Goal: Find specific page/section: Find specific page/section

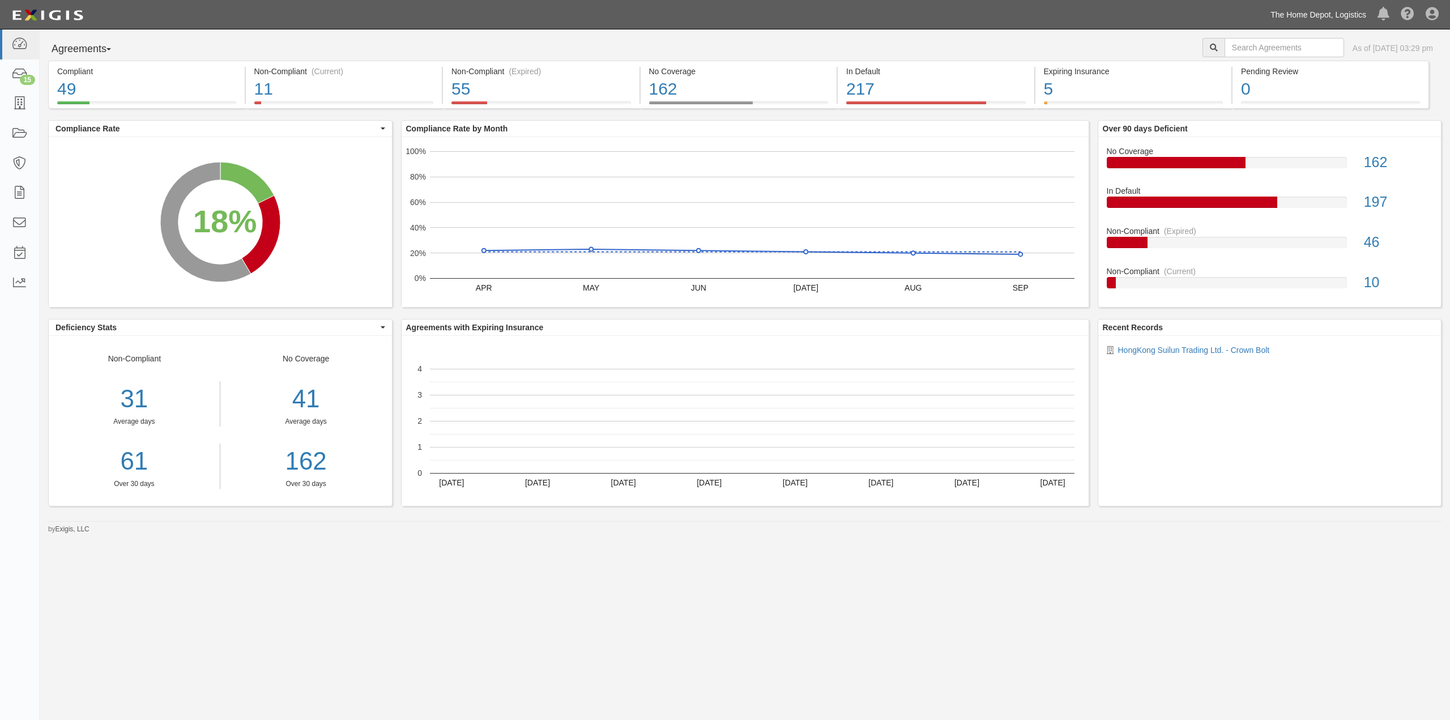
click at [1344, 15] on link "The Home Depot, Logistics" at bounding box center [1318, 14] width 107 height 23
click at [1309, 60] on link "The Home Depot" at bounding box center [1302, 63] width 137 height 23
click at [15, 105] on icon at bounding box center [19, 103] width 16 height 13
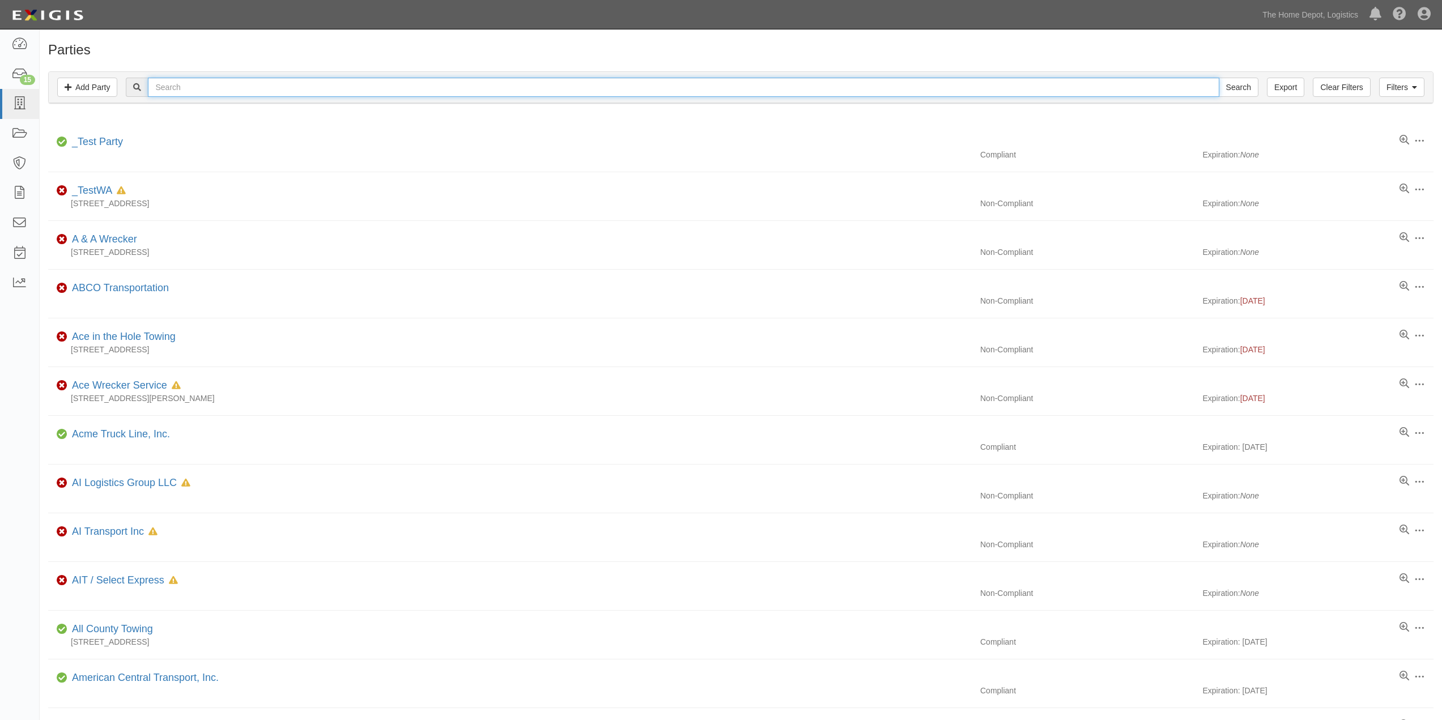
click at [233, 82] on input "text" at bounding box center [683, 87] width 1071 height 19
click at [231, 87] on input "MJ Fastener" at bounding box center [683, 87] width 1071 height 19
type input "MJ Fastener"
click at [1219, 78] on input "Search" at bounding box center [1239, 87] width 40 height 19
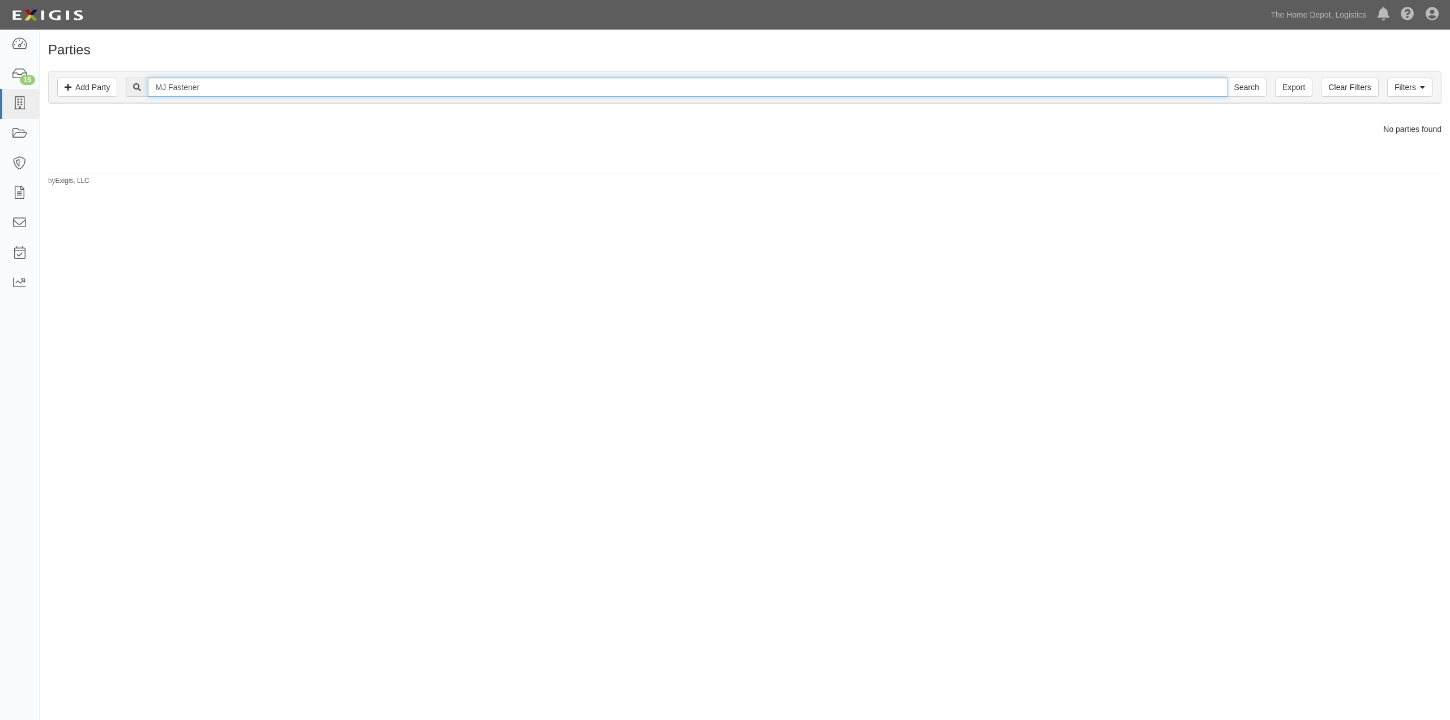
click at [237, 88] on input "MJ Fastener" at bounding box center [687, 87] width 1079 height 19
click at [244, 85] on input "MJ Fastener" at bounding box center [687, 87] width 1079 height 19
type input "MJ Fastener (Hong Kong) Limited"
click at [1227, 78] on input "Search" at bounding box center [1247, 87] width 40 height 19
click at [320, 89] on input "MJ Fastener (Hong Kong) Limited" at bounding box center [687, 87] width 1079 height 19
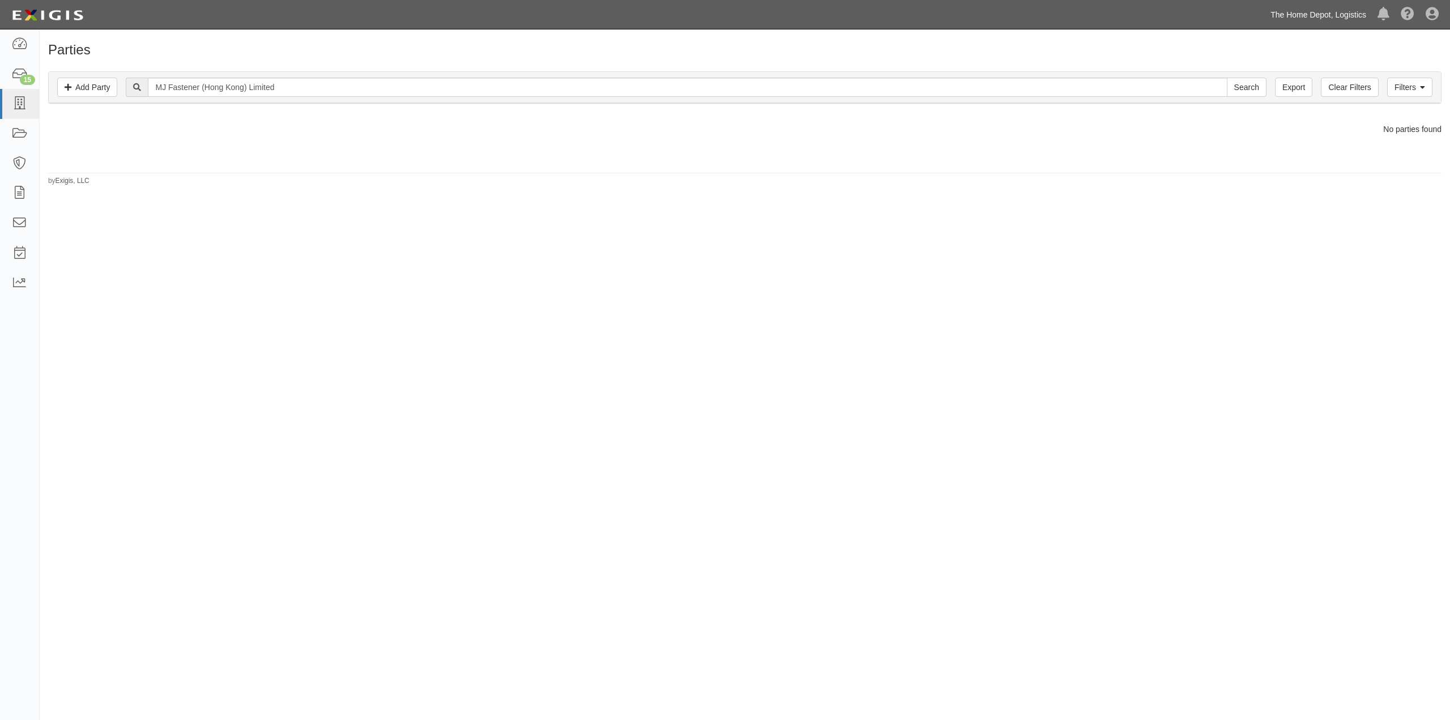
click at [1328, 15] on link "The Home Depot, Logistics" at bounding box center [1318, 14] width 107 height 23
click at [1309, 70] on link "The Home Depot" at bounding box center [1302, 63] width 137 height 23
click at [23, 105] on icon at bounding box center [19, 103] width 16 height 13
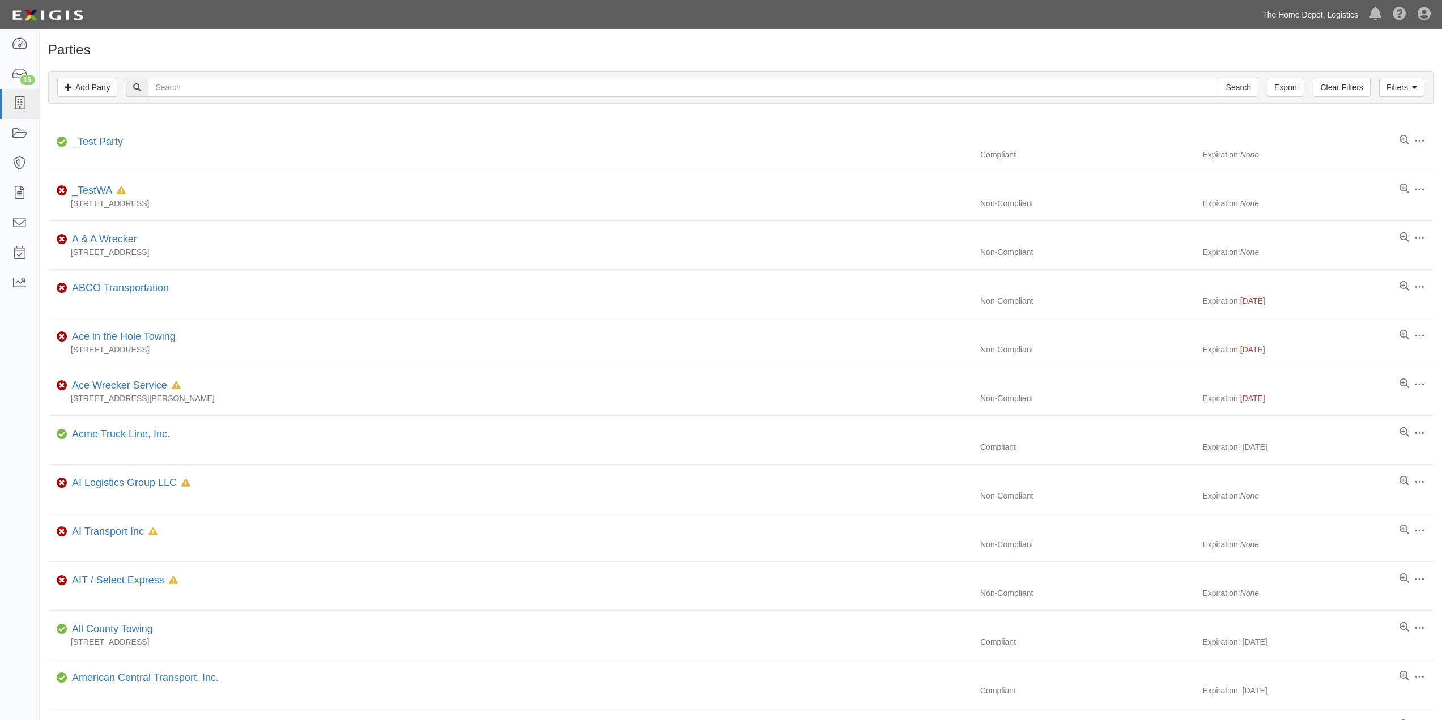
click at [1347, 10] on link "The Home Depot, Logistics" at bounding box center [1310, 14] width 107 height 23
click at [1285, 68] on link "The Home Depot" at bounding box center [1294, 63] width 137 height 23
click at [1315, 15] on link "The Home Depot, Logistics" at bounding box center [1310, 14] width 107 height 23
click at [1297, 59] on link "The Home Depot" at bounding box center [1294, 63] width 137 height 23
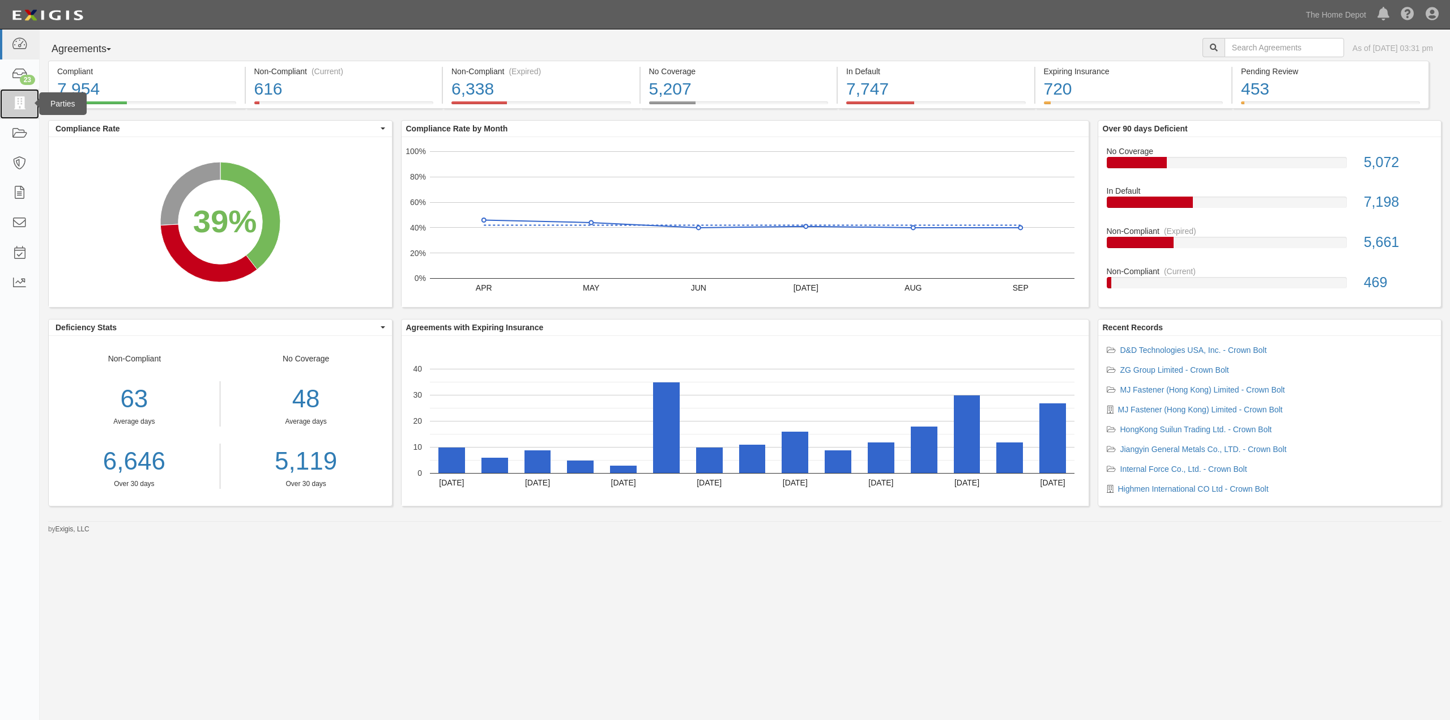
click at [13, 107] on icon at bounding box center [19, 103] width 16 height 13
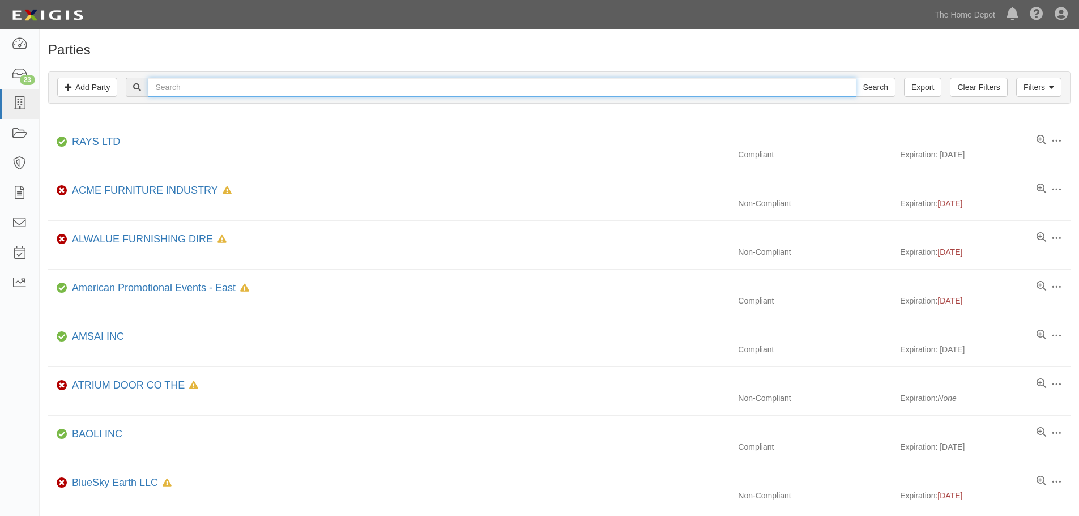
click at [218, 90] on input "text" at bounding box center [502, 87] width 708 height 19
type input "MJ Fastener (Hong Kong) Limited"
click at [293, 88] on input "MJ Fastener (Hong Kong) Limited" at bounding box center [502, 87] width 708 height 19
click at [856, 78] on input "Search" at bounding box center [876, 87] width 40 height 19
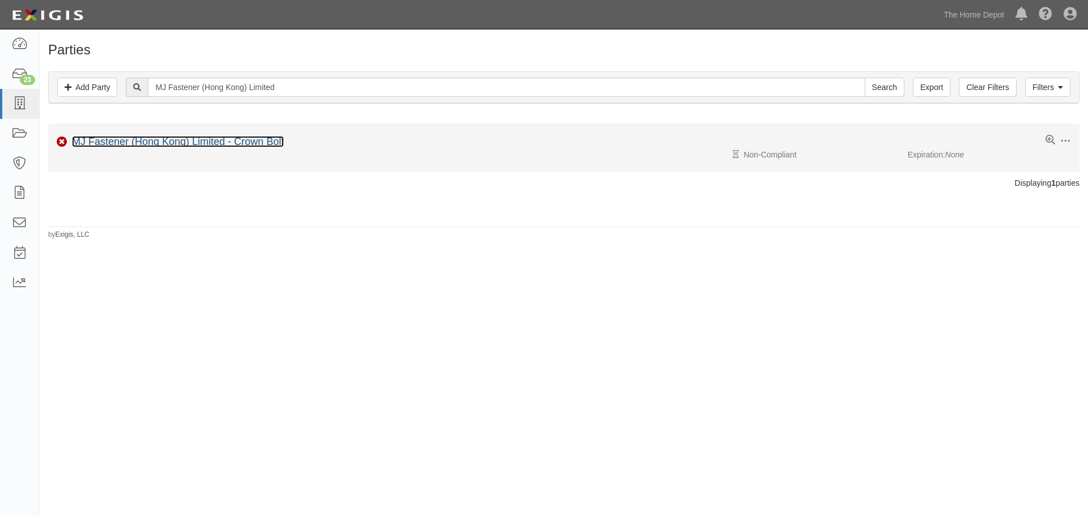
click at [228, 142] on link "MJ Fastener (Hong Kong) Limited - Crown Bolt" at bounding box center [178, 141] width 212 height 11
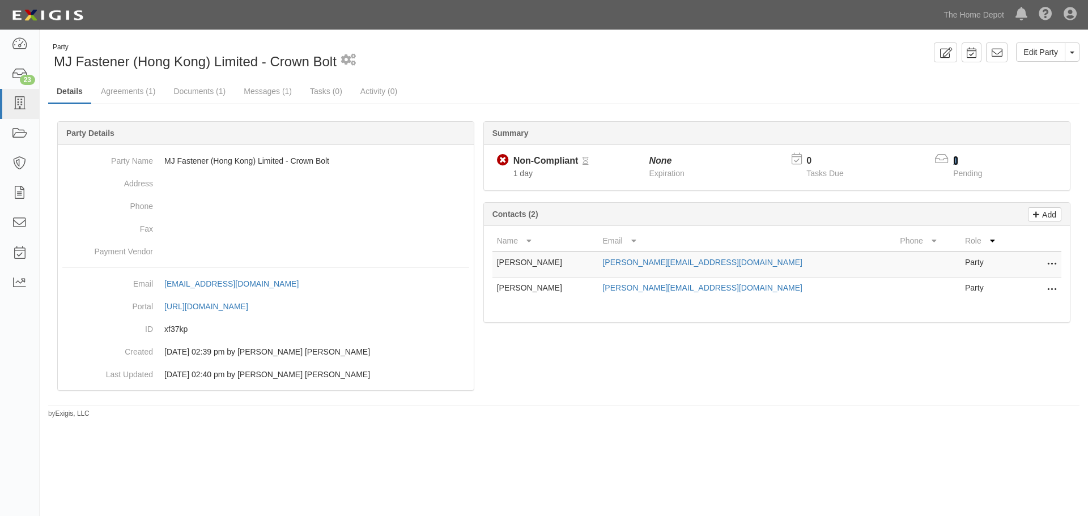
click at [955, 160] on link "1" at bounding box center [955, 161] width 5 height 10
click at [956, 160] on link "1" at bounding box center [955, 161] width 5 height 10
